Goal: Transaction & Acquisition: Purchase product/service

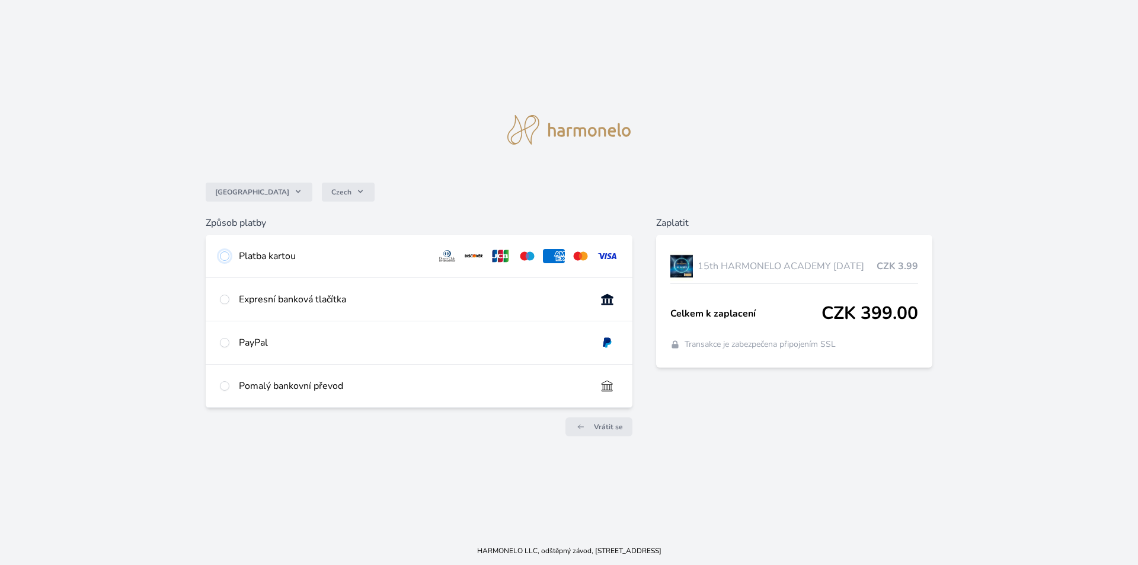
click at [226, 257] on input "radio" at bounding box center [224, 255] width 9 height 9
radio input "true"
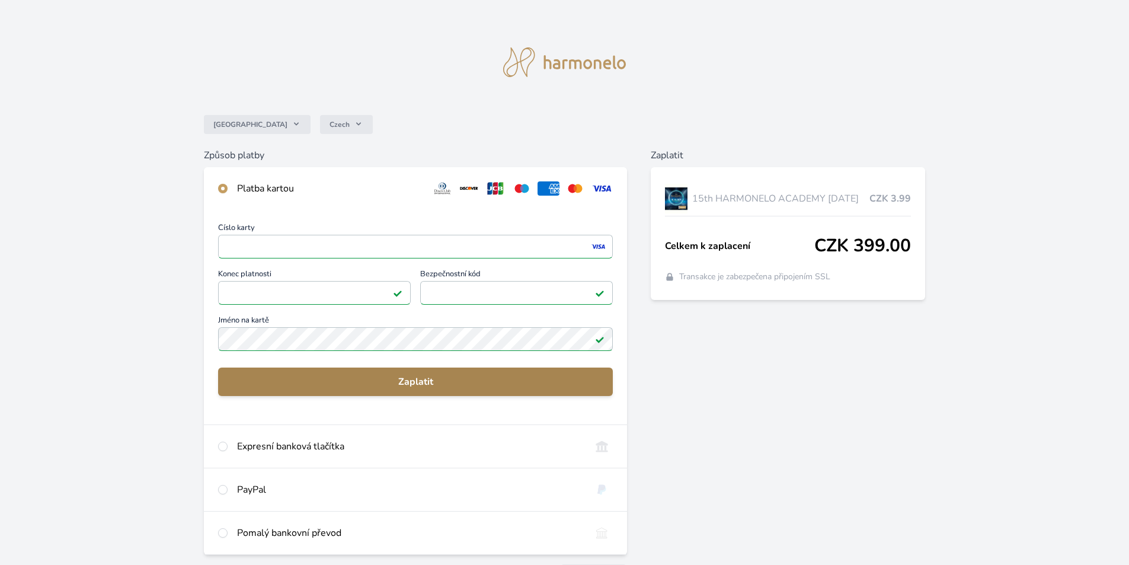
click at [433, 390] on button "Zaplatit" at bounding box center [415, 381] width 395 height 28
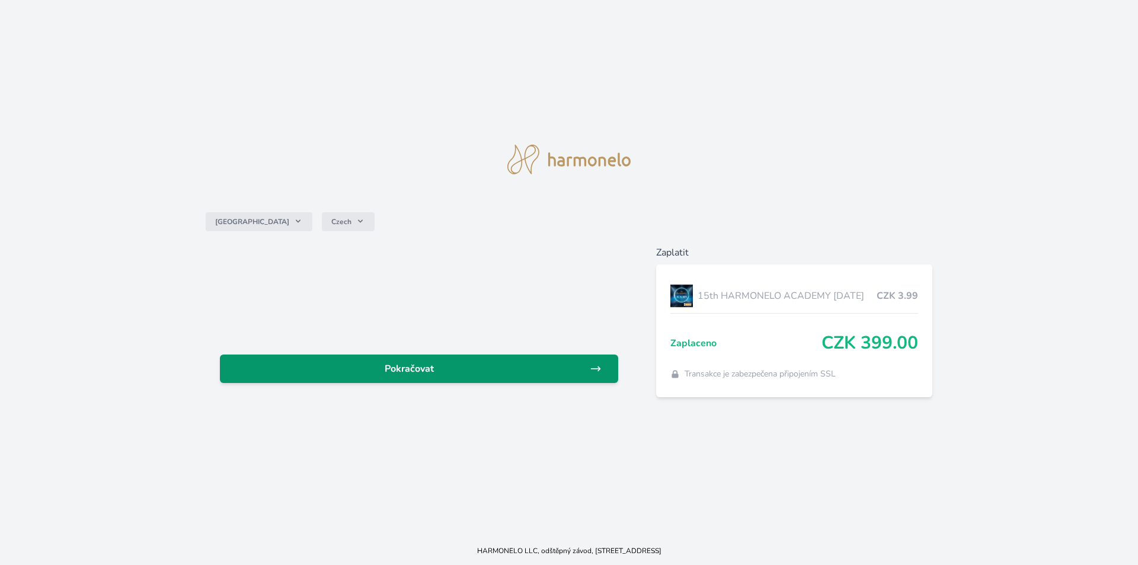
click at [412, 370] on span "Pokračovat" at bounding box center [409, 368] width 360 height 14
